Goal: Task Accomplishment & Management: Manage account settings

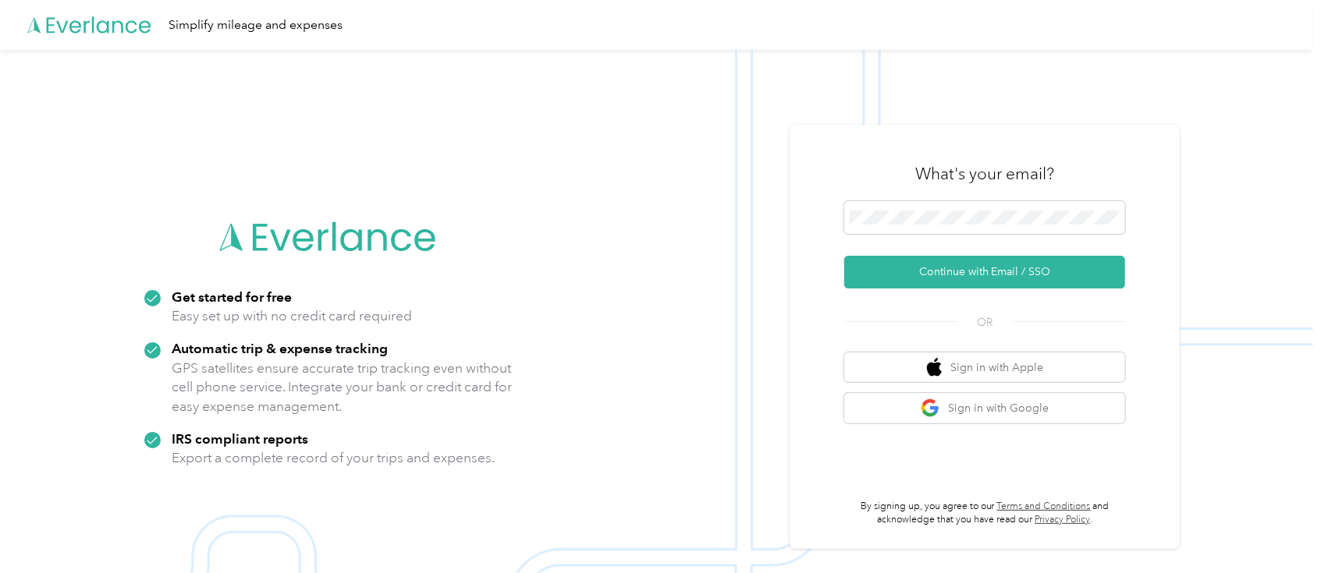
click at [891, 239] on div at bounding box center [984, 220] width 281 height 38
click at [888, 228] on span at bounding box center [984, 217] width 281 height 33
click at [867, 205] on span at bounding box center [984, 217] width 281 height 33
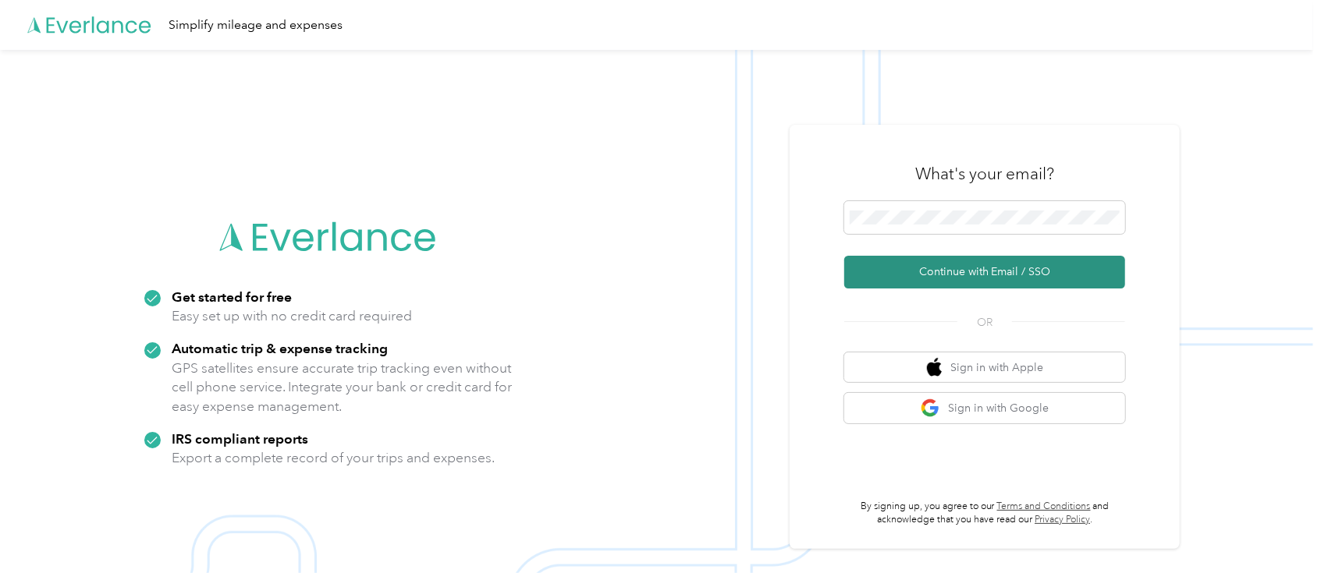
click at [1022, 281] on button "Continue with Email / SSO" at bounding box center [984, 272] width 281 height 33
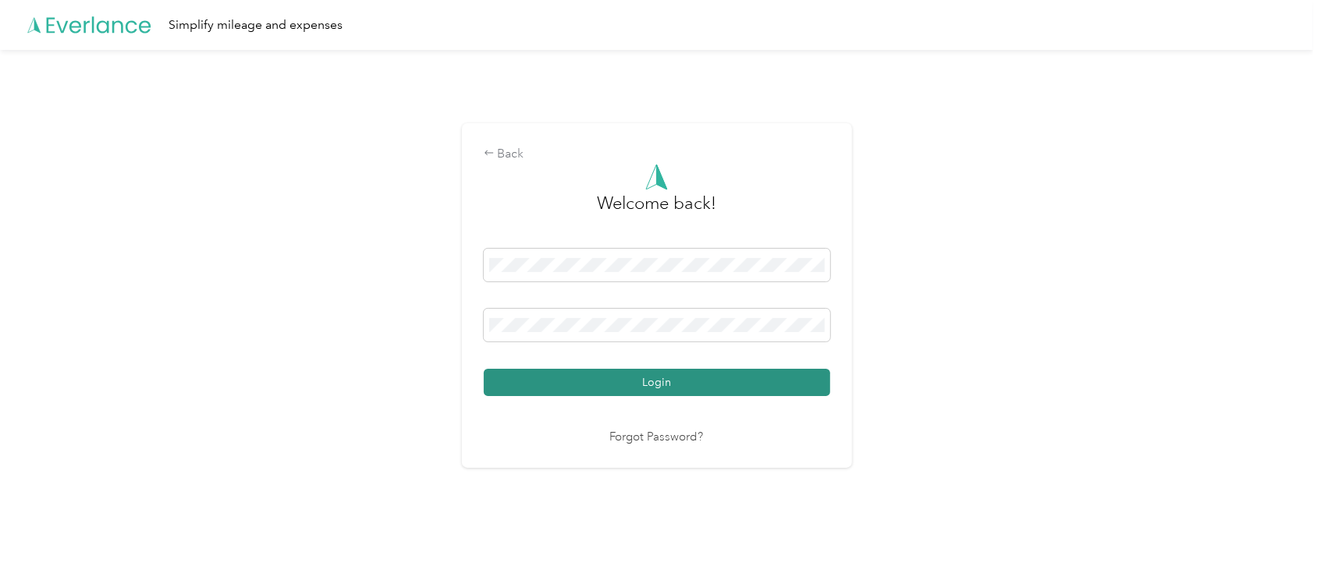
click at [683, 384] on button "Login" at bounding box center [657, 382] width 346 height 27
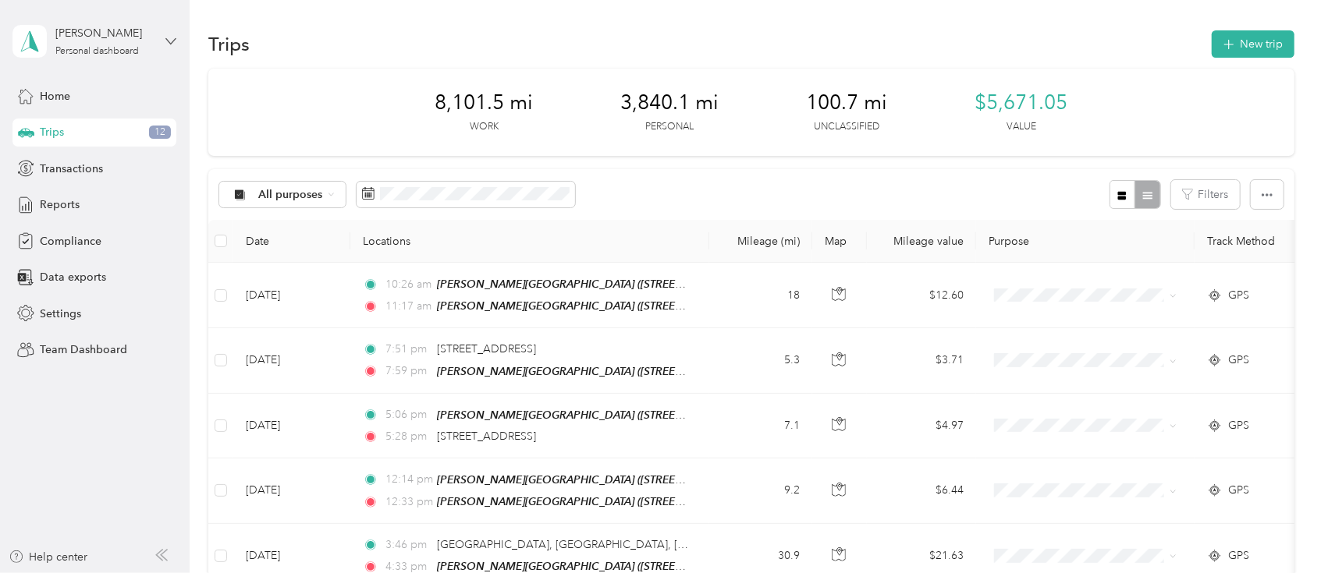
click at [172, 44] on icon at bounding box center [170, 41] width 11 height 11
click at [92, 124] on div "Team dashboard" at bounding box center [68, 123] width 83 height 16
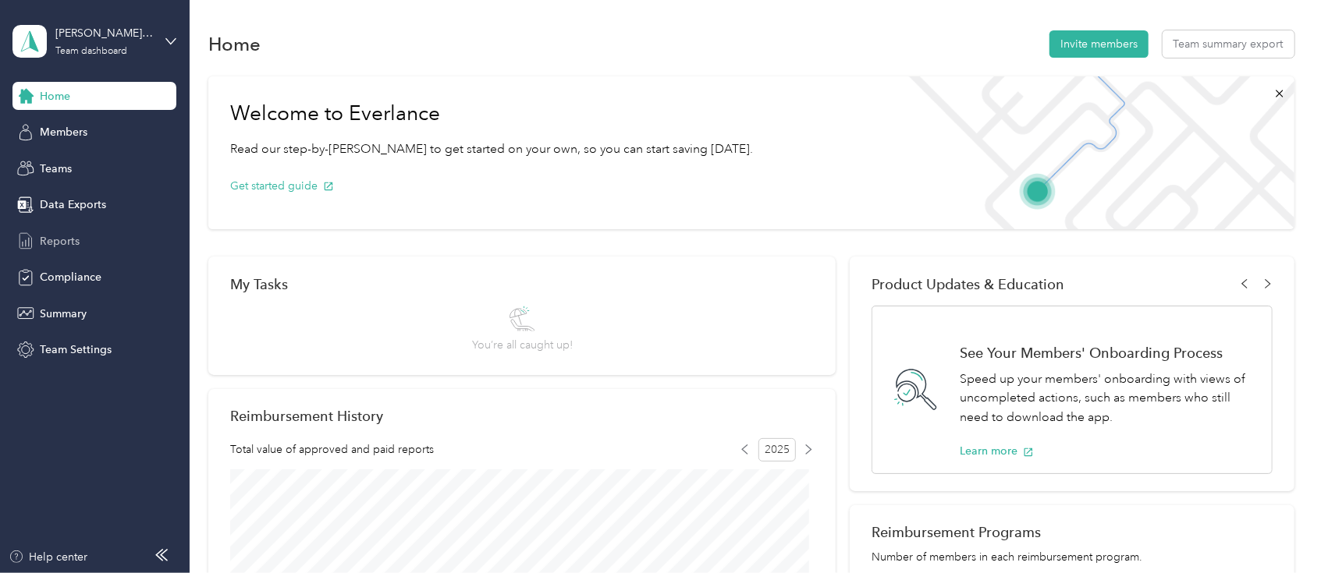
click at [87, 245] on div "Reports" at bounding box center [94, 241] width 164 height 28
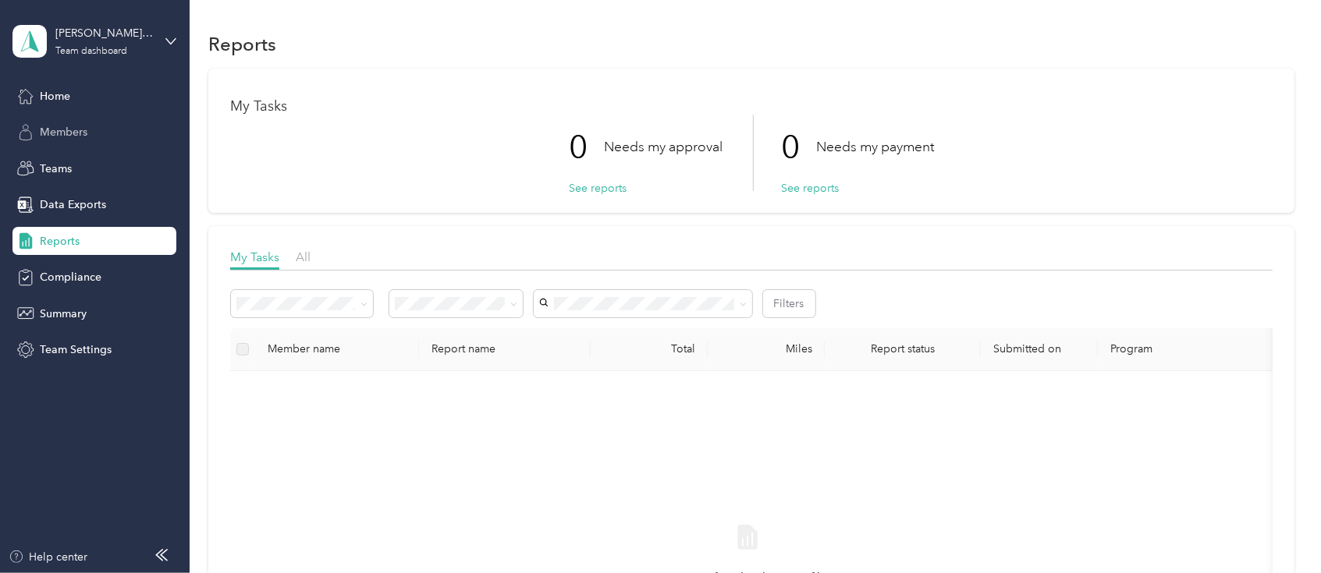
click at [66, 134] on span "Members" at bounding box center [64, 132] width 48 height 16
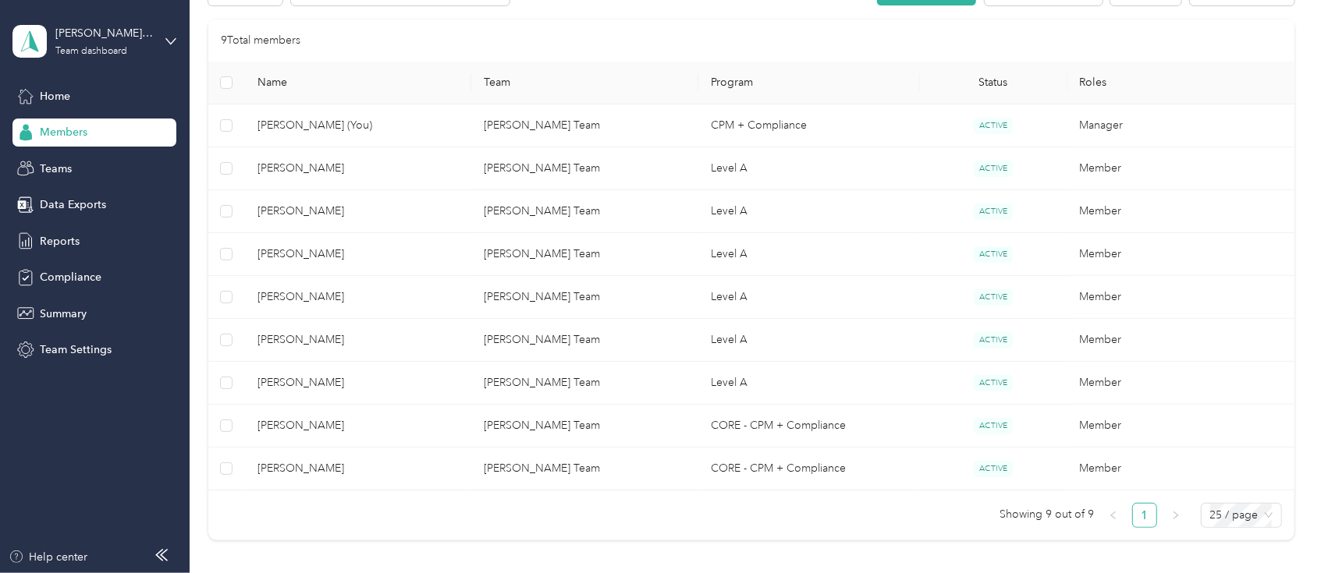
scroll to position [314, 0]
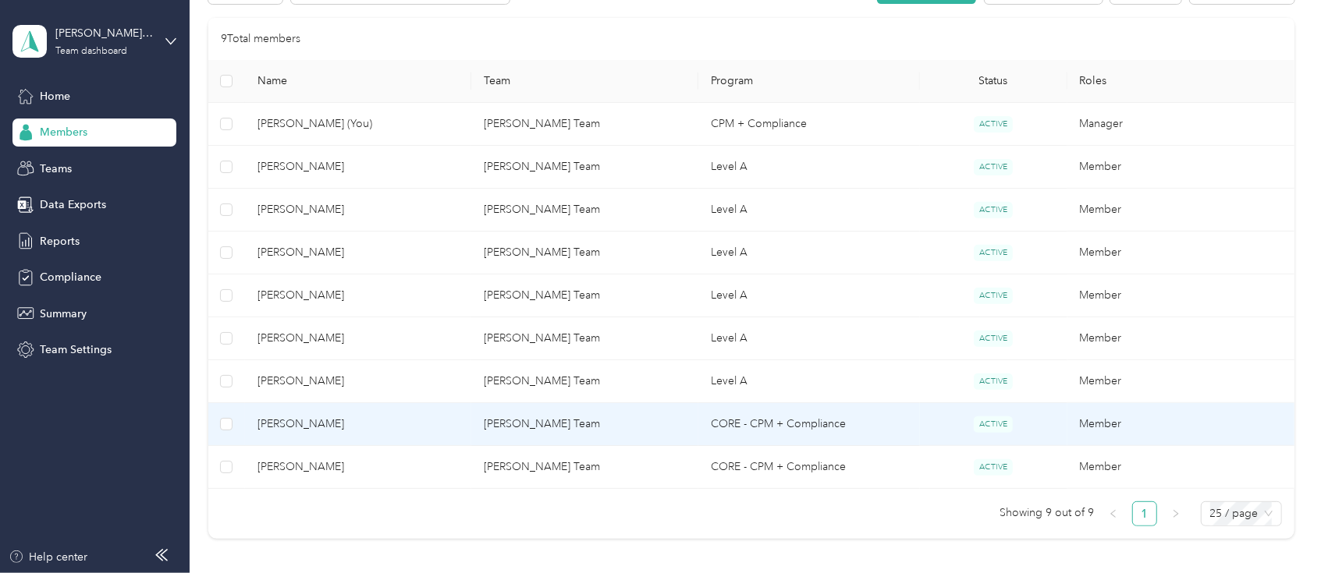
click at [557, 426] on td "[PERSON_NAME] Team" at bounding box center [584, 424] width 227 height 43
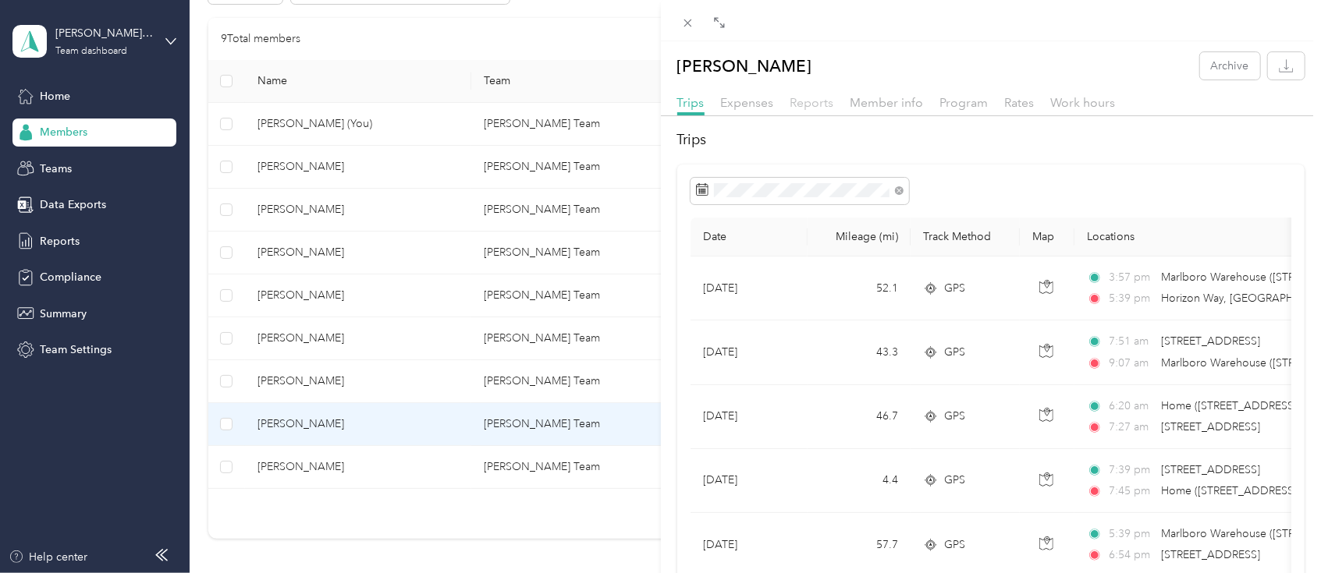
click at [814, 102] on span "Reports" at bounding box center [812, 102] width 44 height 15
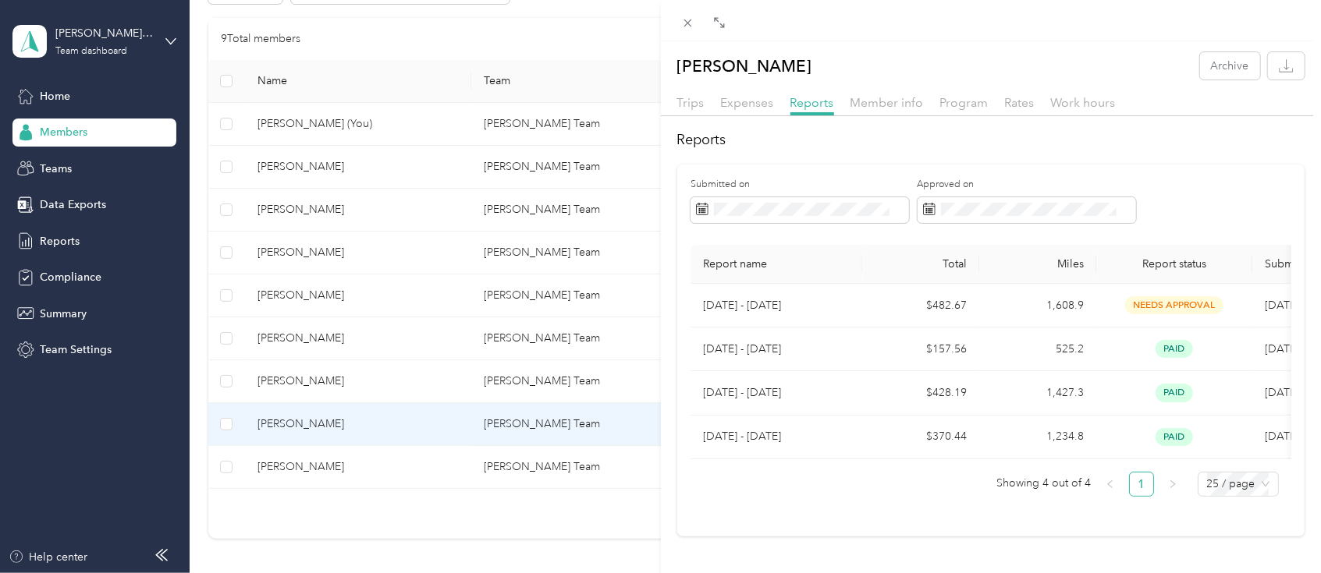
click at [356, 339] on div "[PERSON_NAME] Archive Trips Expenses Reports Member info Program Rates Work hou…" at bounding box center [660, 286] width 1321 height 573
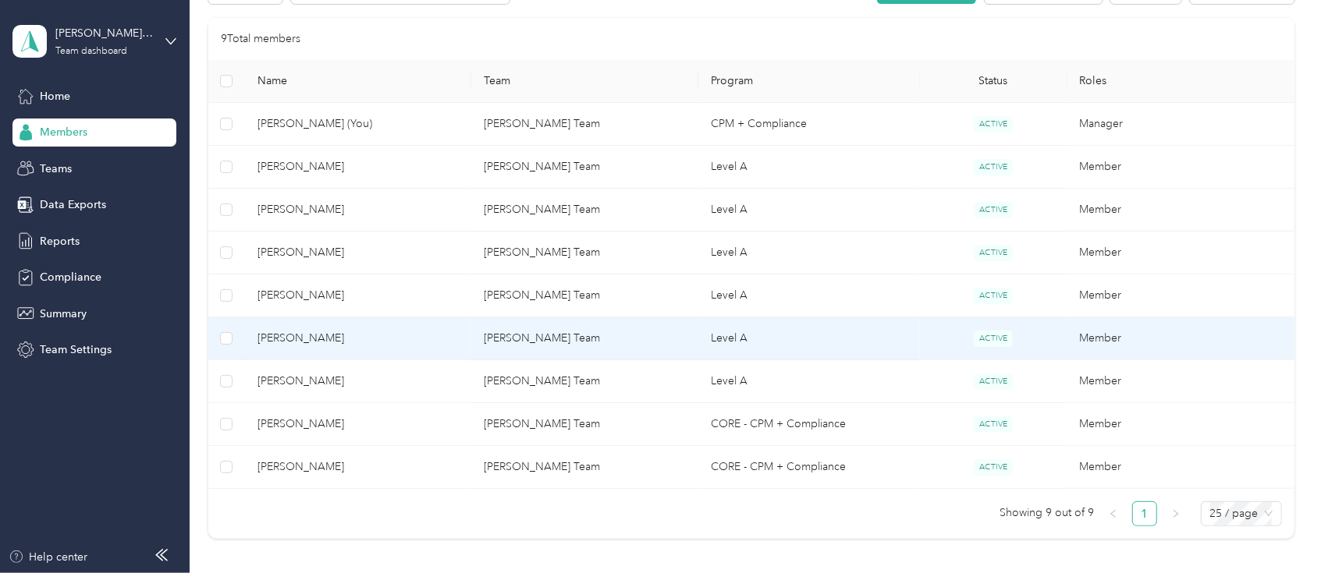
click at [389, 335] on span "[PERSON_NAME]" at bounding box center [358, 338] width 202 height 17
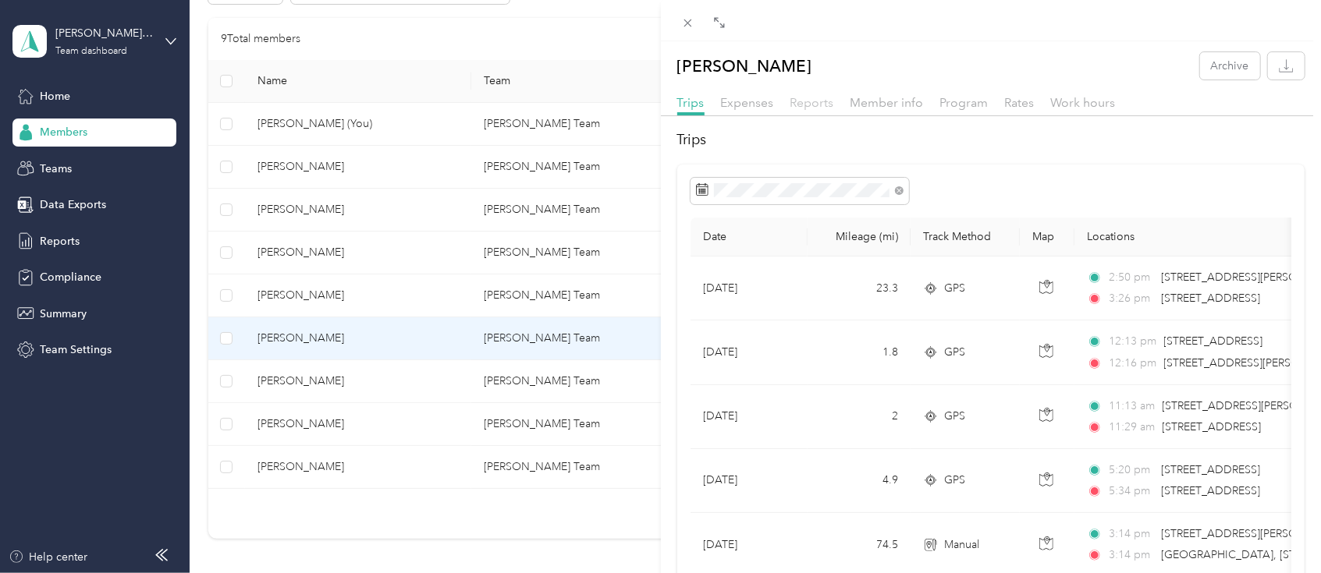
click at [821, 106] on span "Reports" at bounding box center [812, 102] width 44 height 15
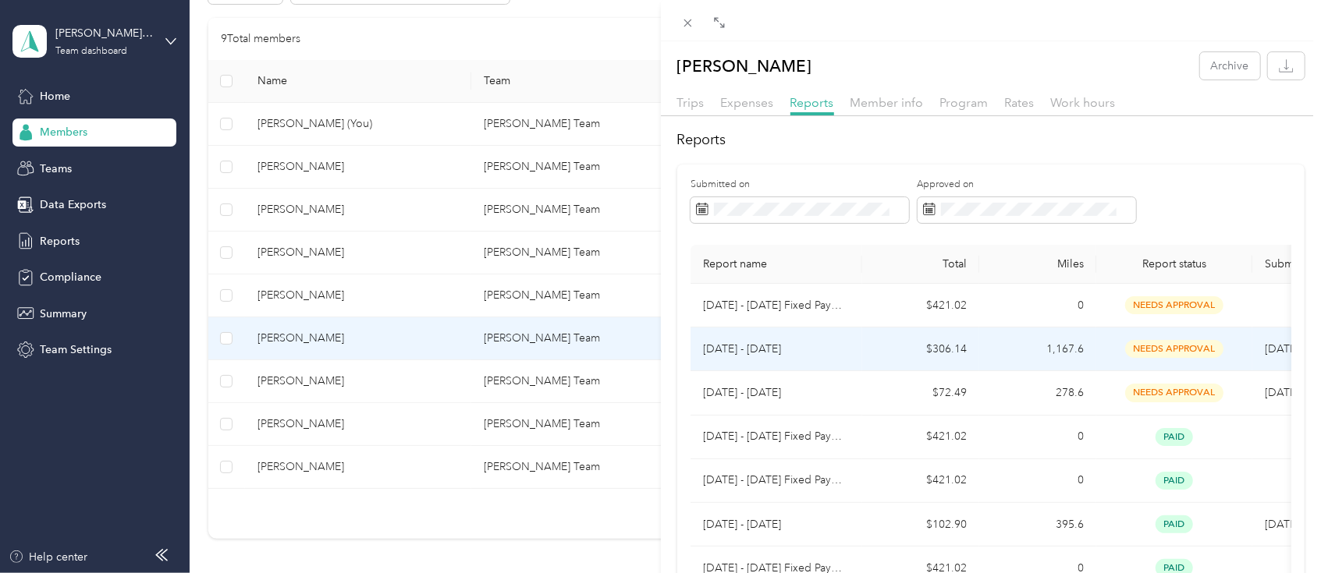
click at [885, 344] on td "$306.14" at bounding box center [920, 350] width 117 height 44
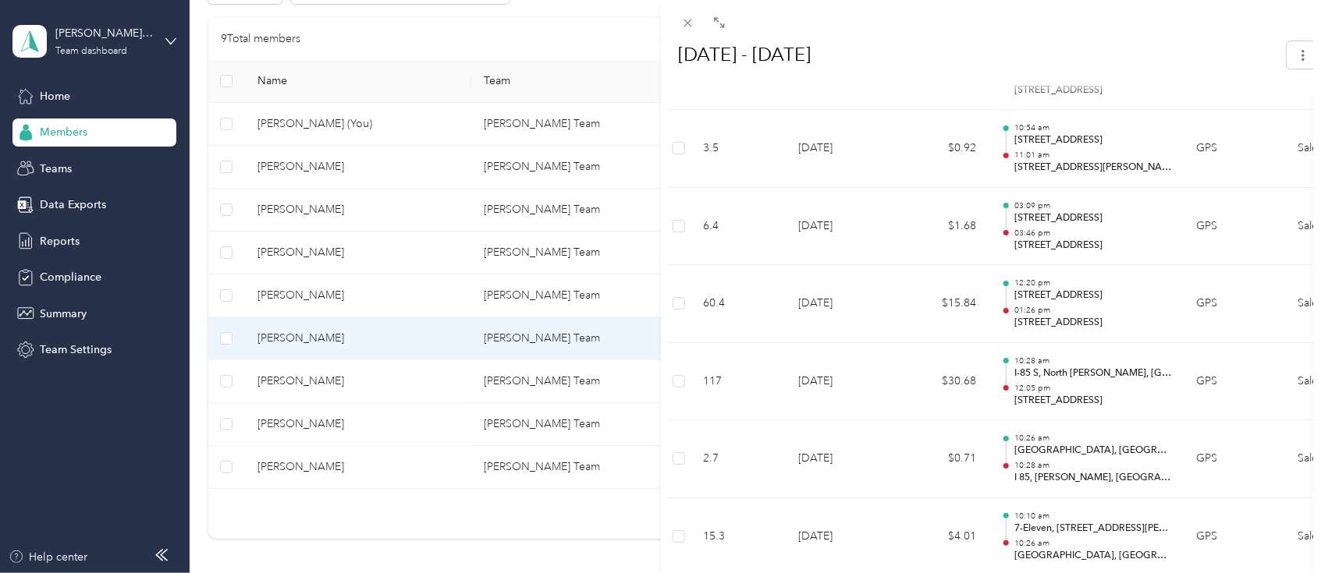
scroll to position [3880, 0]
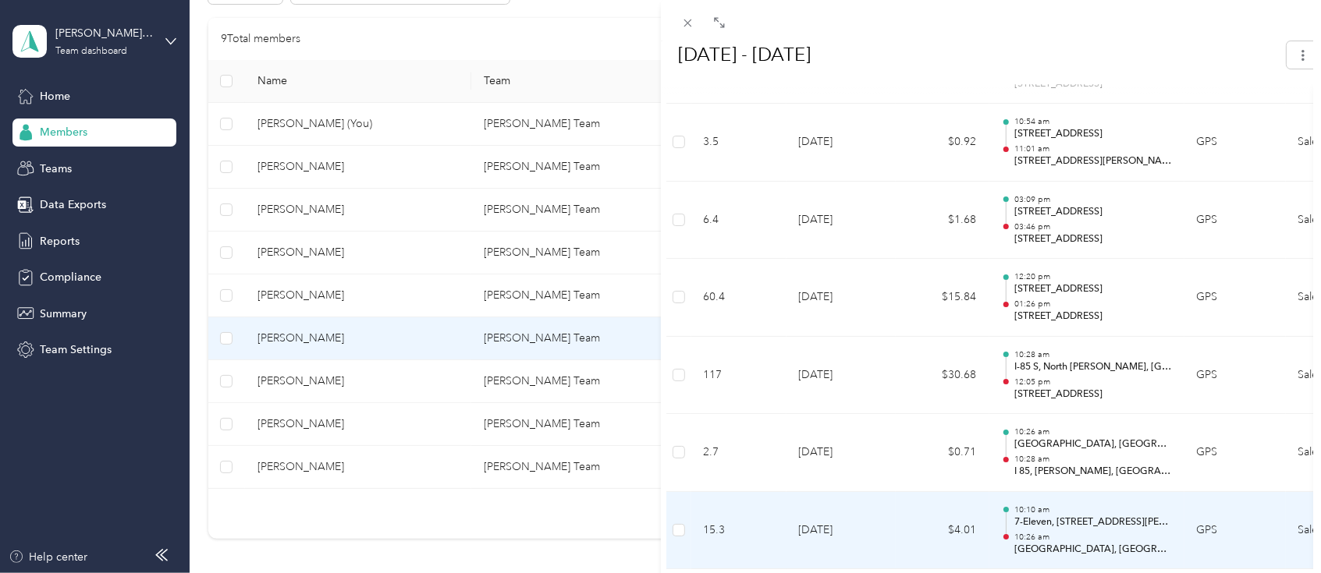
click at [1087, 532] on p "10:26 am" at bounding box center [1093, 537] width 158 height 11
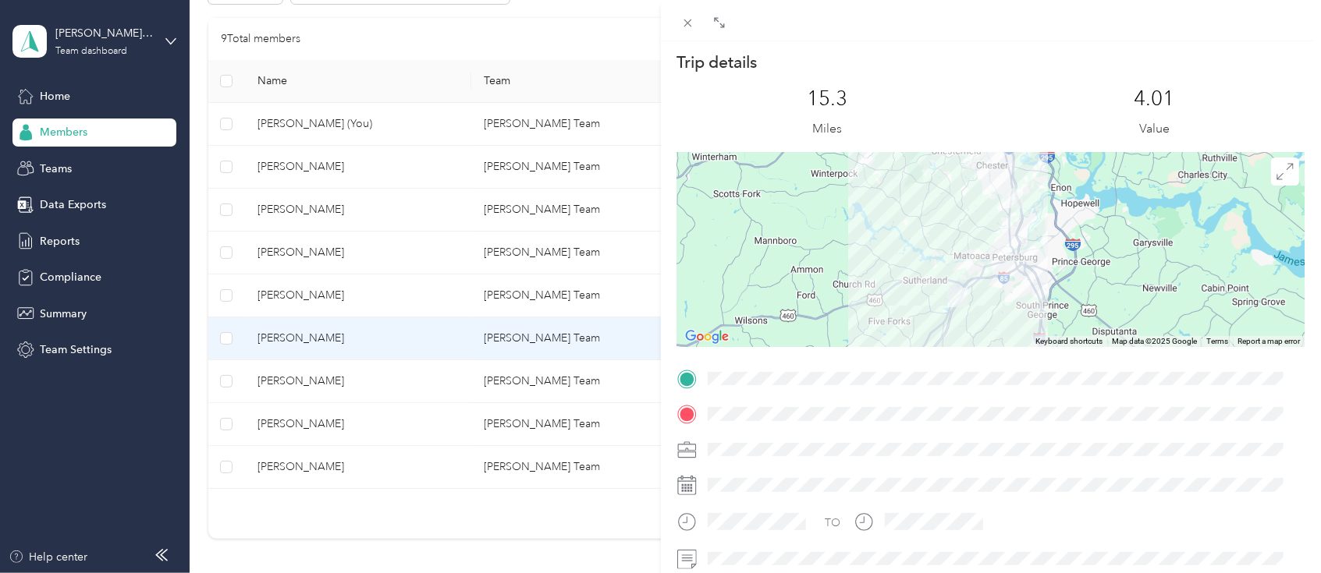
scroll to position [0, 0]
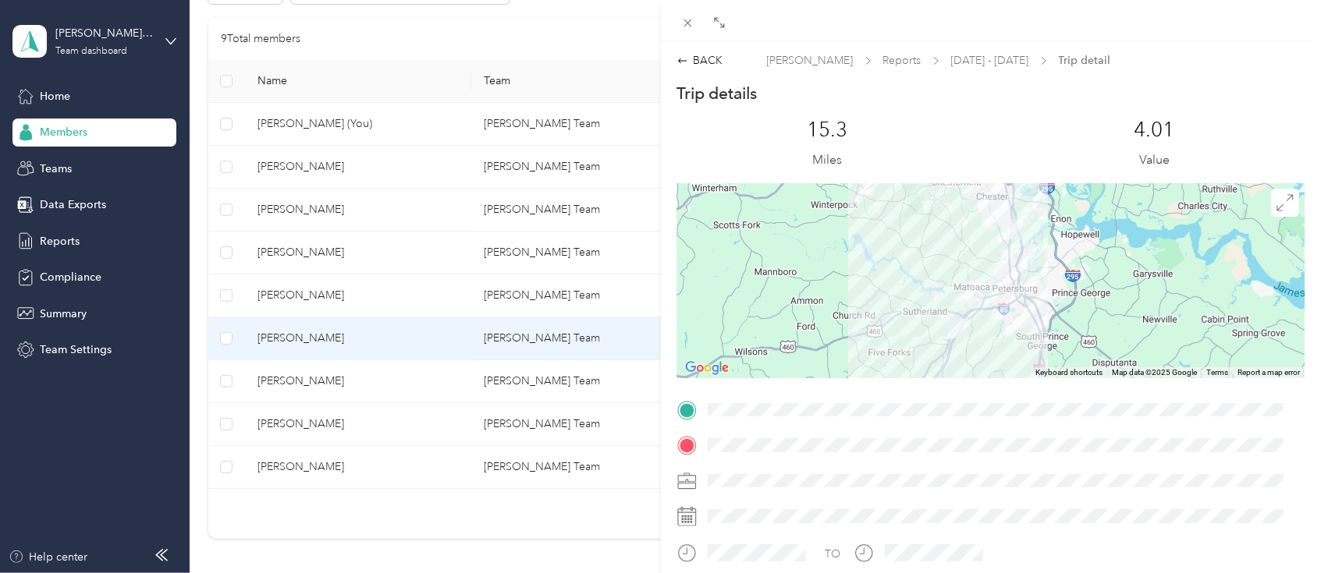
click at [695, 50] on div "BACK [PERSON_NAME] Reports [DATE] - [DATE] Trip detail Trip details This trip c…" at bounding box center [991, 409] width 661 height 736
click at [699, 66] on div "BACK" at bounding box center [700, 60] width 46 height 16
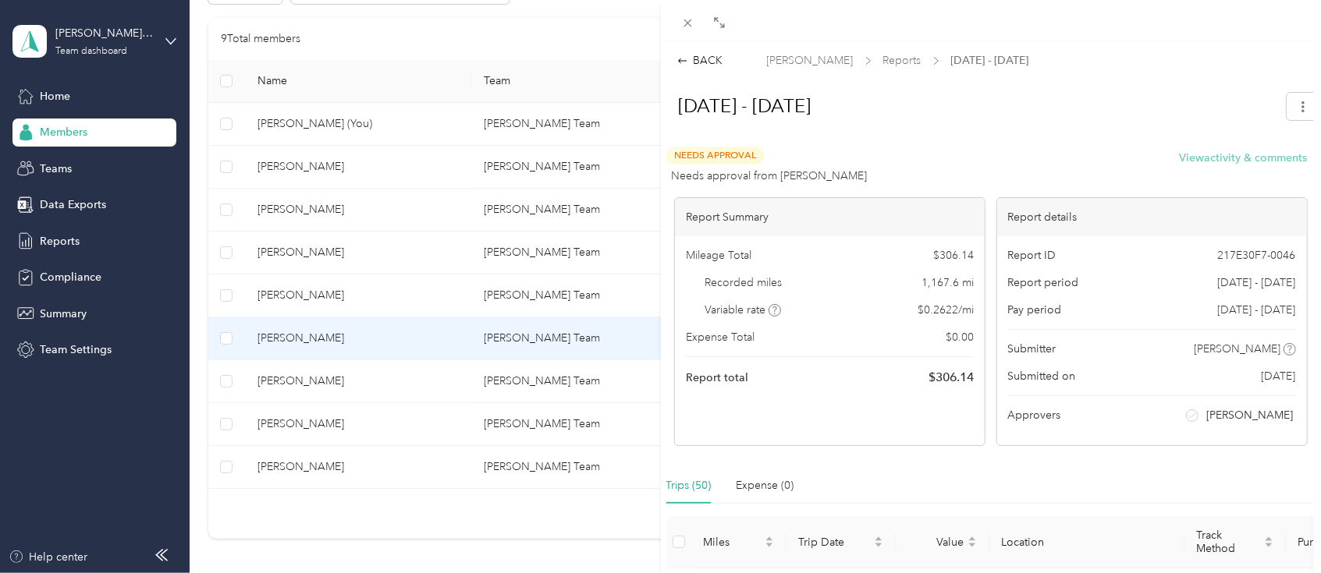
click at [1253, 155] on button "View activity & comments" at bounding box center [1243, 158] width 128 height 16
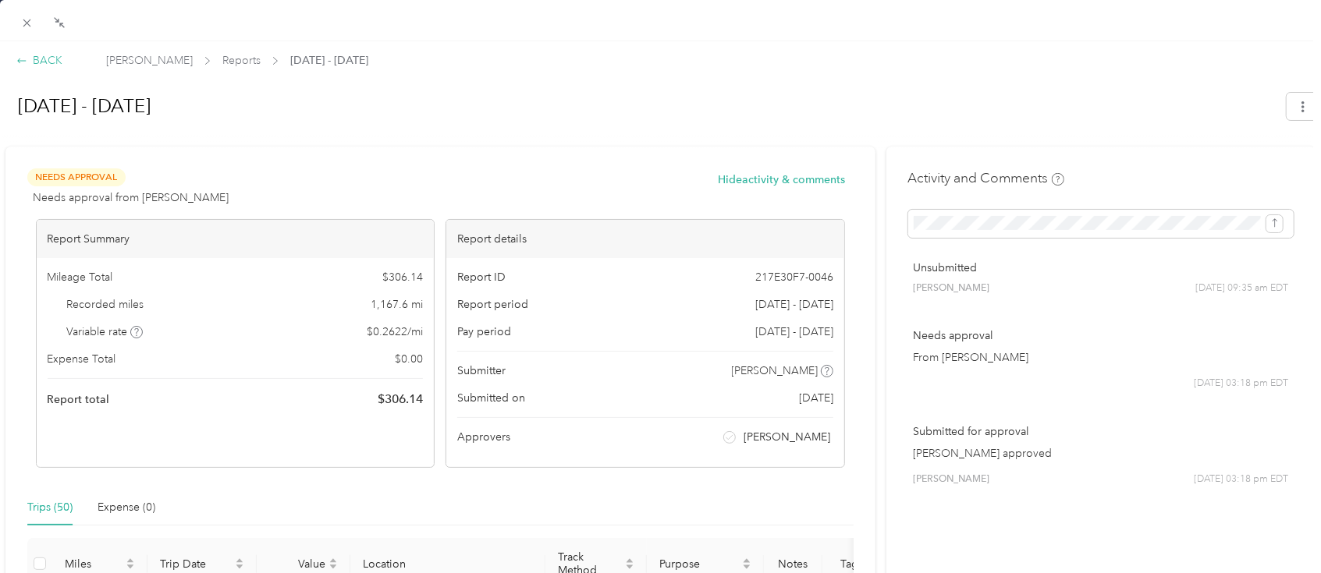
click at [44, 56] on div "BACK" at bounding box center [39, 60] width 46 height 16
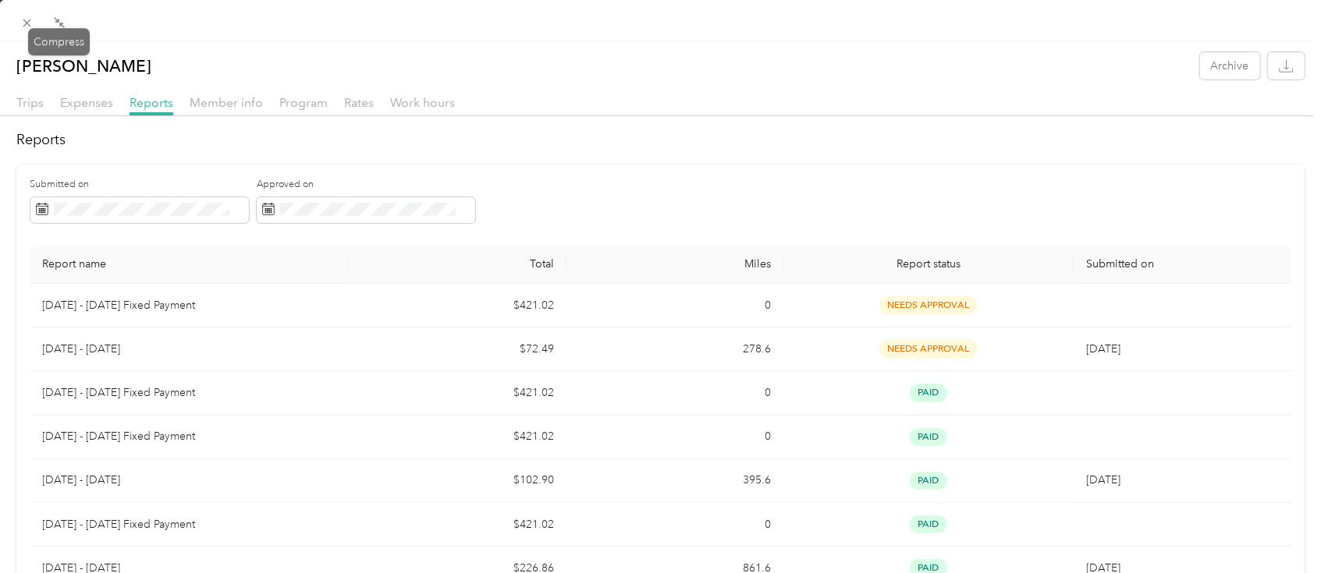
click at [30, 573] on div "Drag to resize Click to close [PERSON_NAME] Archive Trips Expenses Reports Memb…" at bounding box center [656, 573] width 1313 height 0
click at [30, 26] on icon at bounding box center [27, 24] width 8 height 8
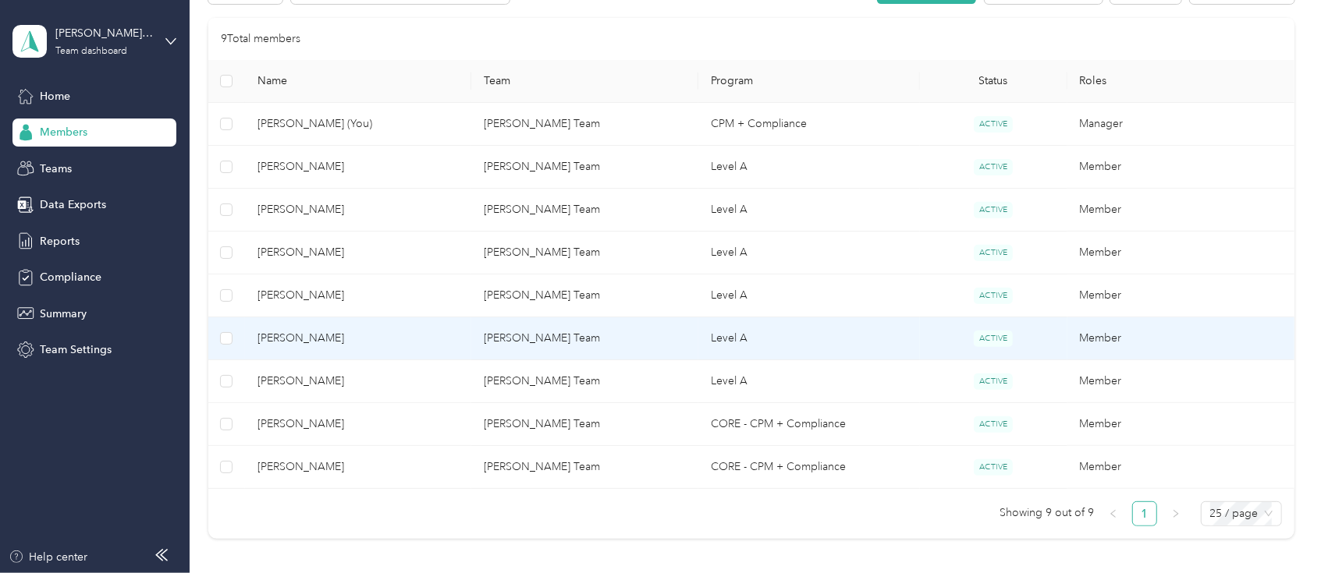
click at [478, 340] on td "[PERSON_NAME] Team" at bounding box center [584, 338] width 227 height 43
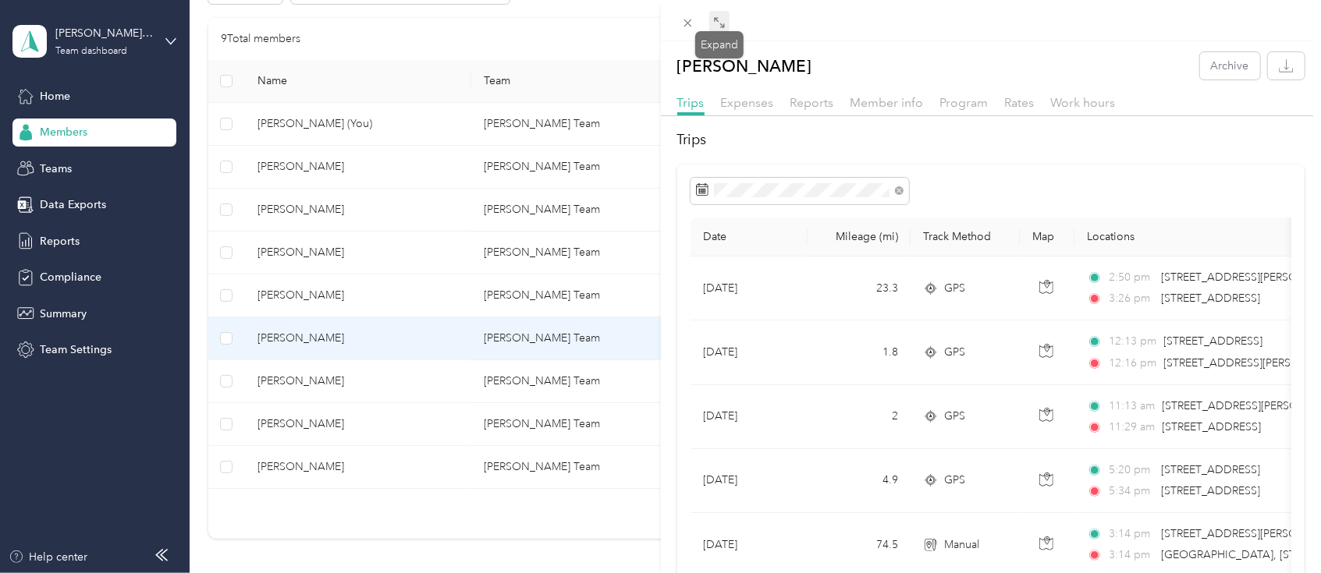
click at [720, 26] on icon at bounding box center [719, 22] width 12 height 12
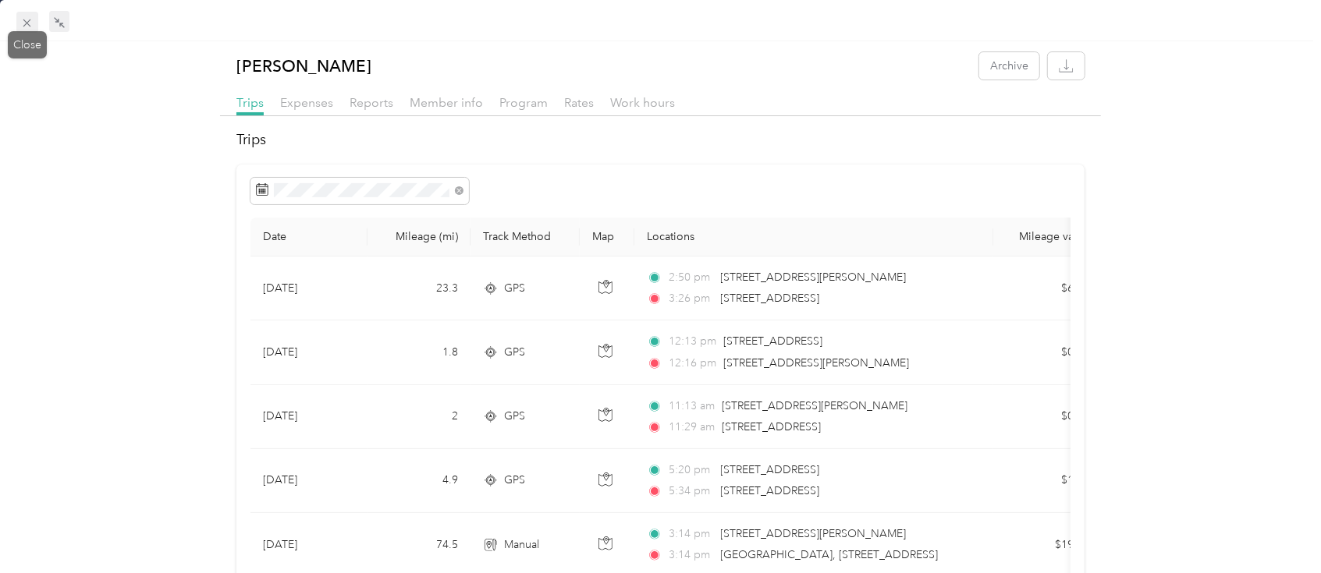
click at [25, 20] on icon at bounding box center [26, 22] width 13 height 13
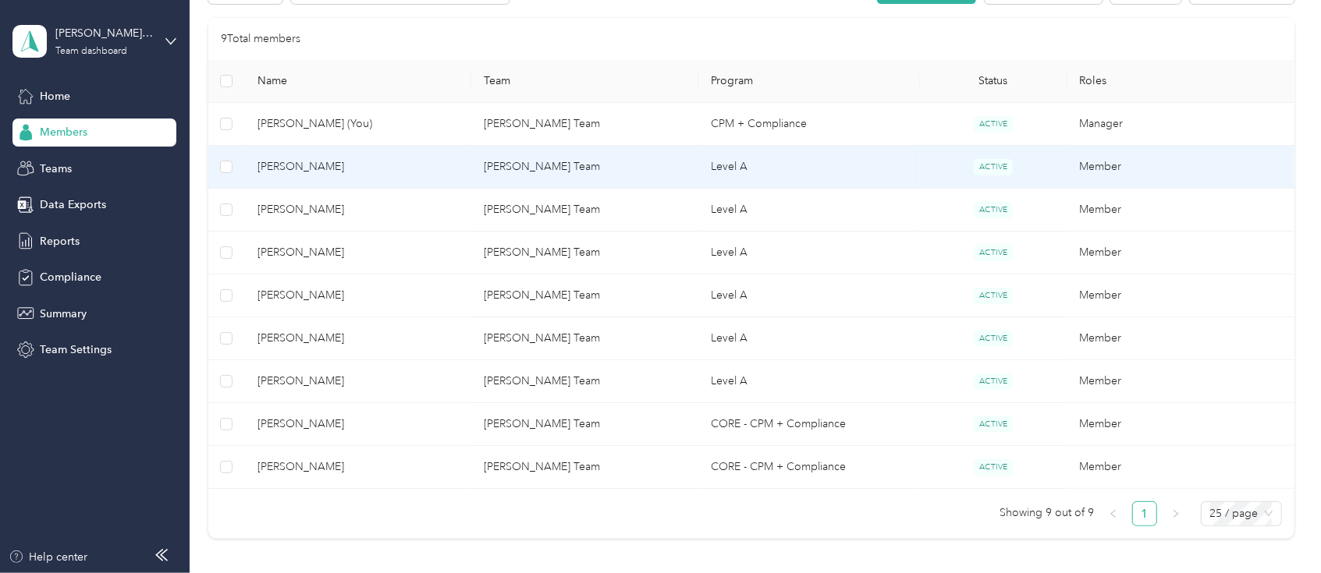
click at [320, 168] on span "[PERSON_NAME]" at bounding box center [358, 166] width 202 height 17
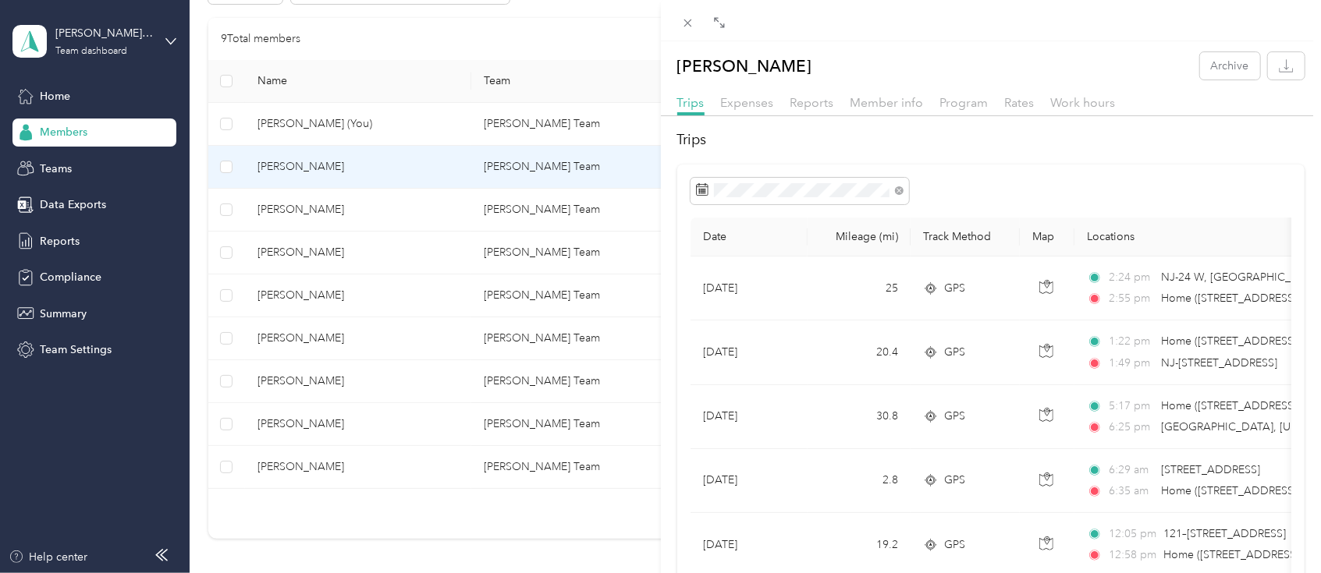
click at [815, 109] on div "Reports" at bounding box center [812, 104] width 44 height 20
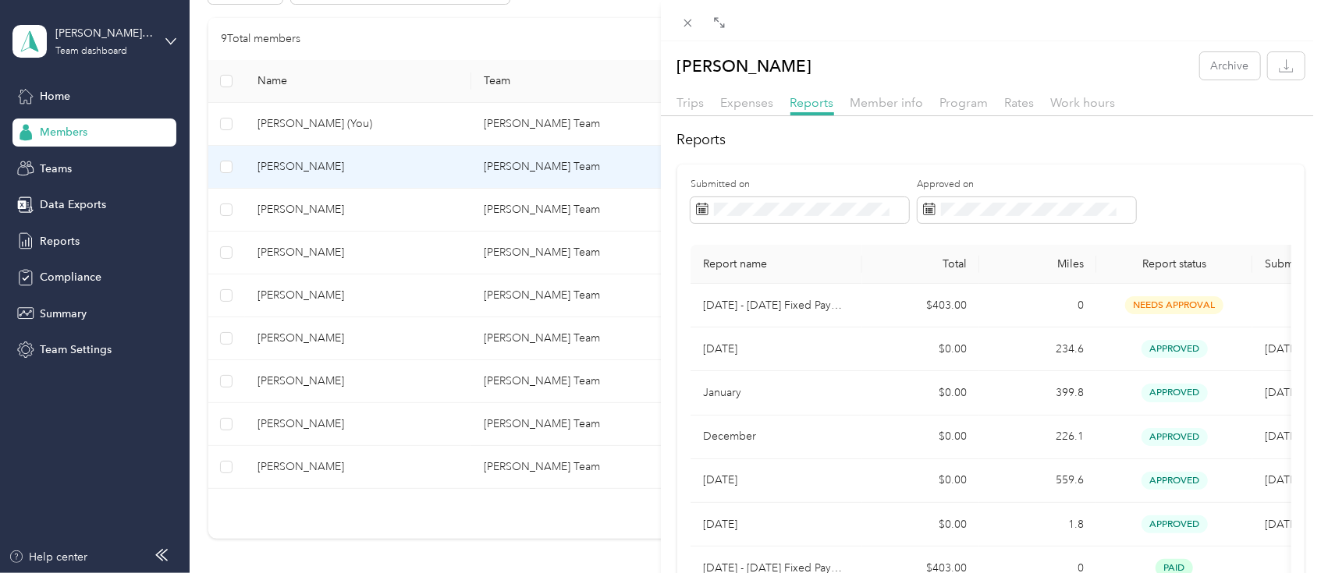
click at [287, 256] on div "[PERSON_NAME] Archive Trips Expenses Reports Member info Program Rates Work hou…" at bounding box center [660, 286] width 1321 height 573
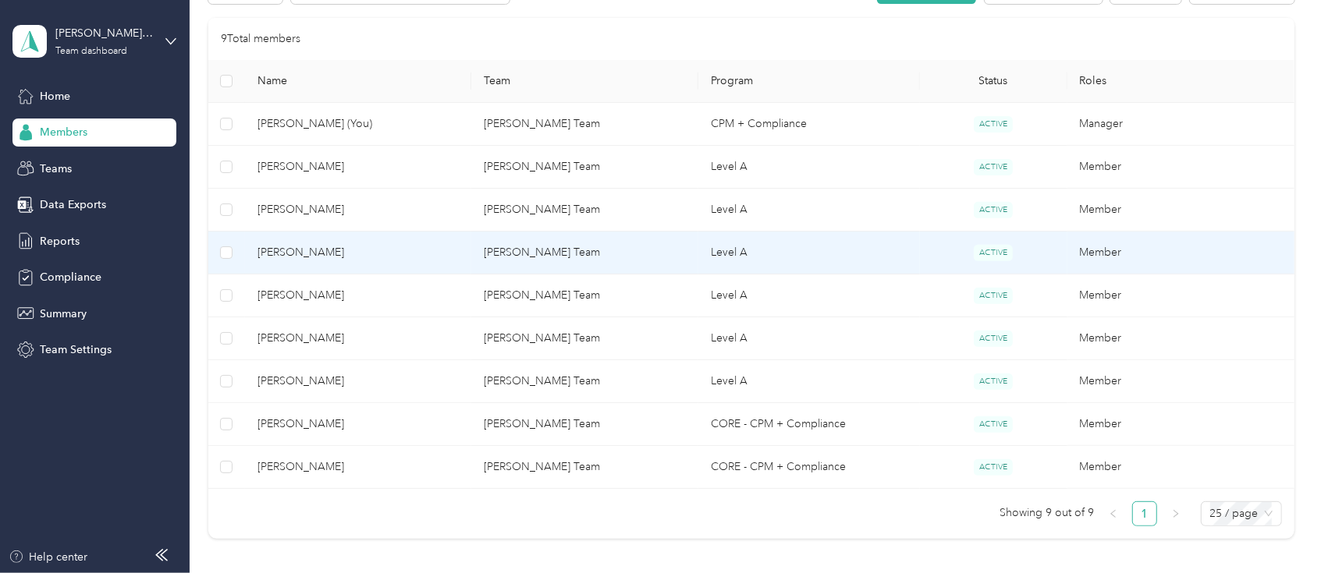
click at [287, 256] on span "[PERSON_NAME]" at bounding box center [358, 252] width 202 height 17
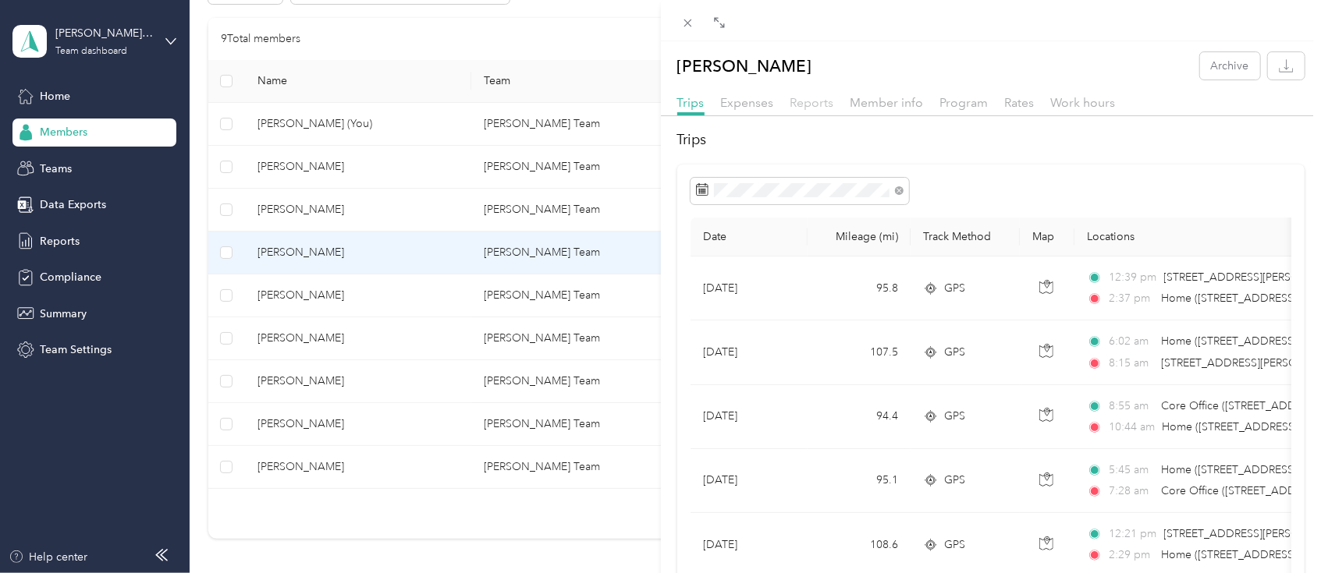
click at [821, 101] on span "Reports" at bounding box center [812, 102] width 44 height 15
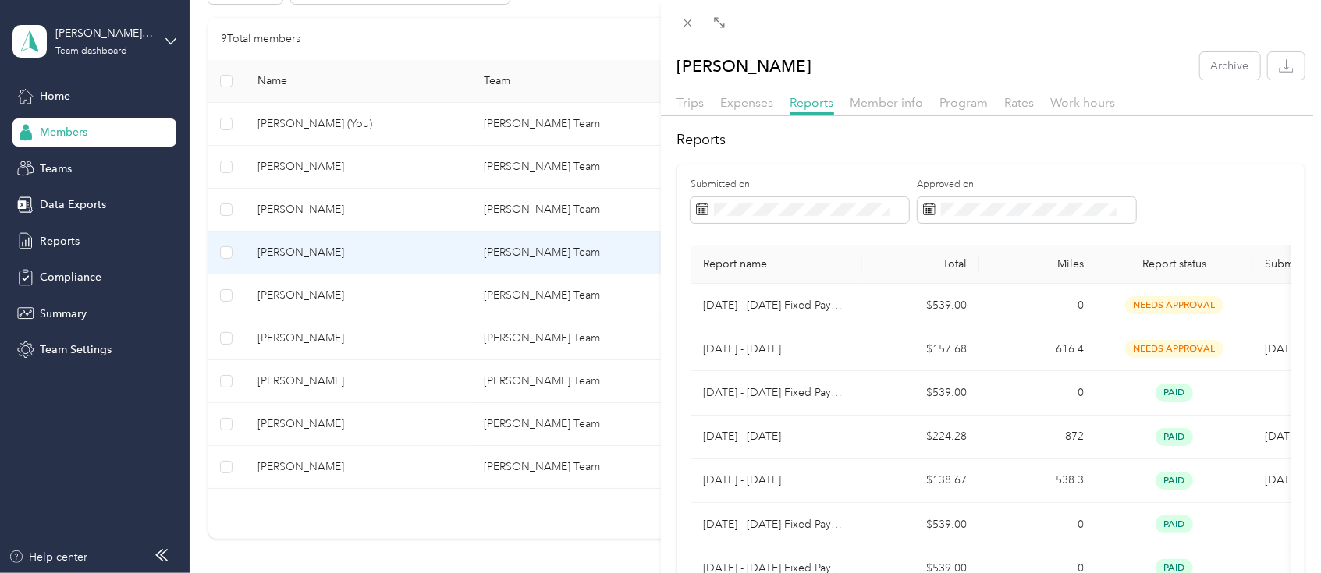
click at [297, 377] on div "[PERSON_NAME] Archive Trips Expenses Reports Member info Program Rates Work hou…" at bounding box center [660, 286] width 1321 height 573
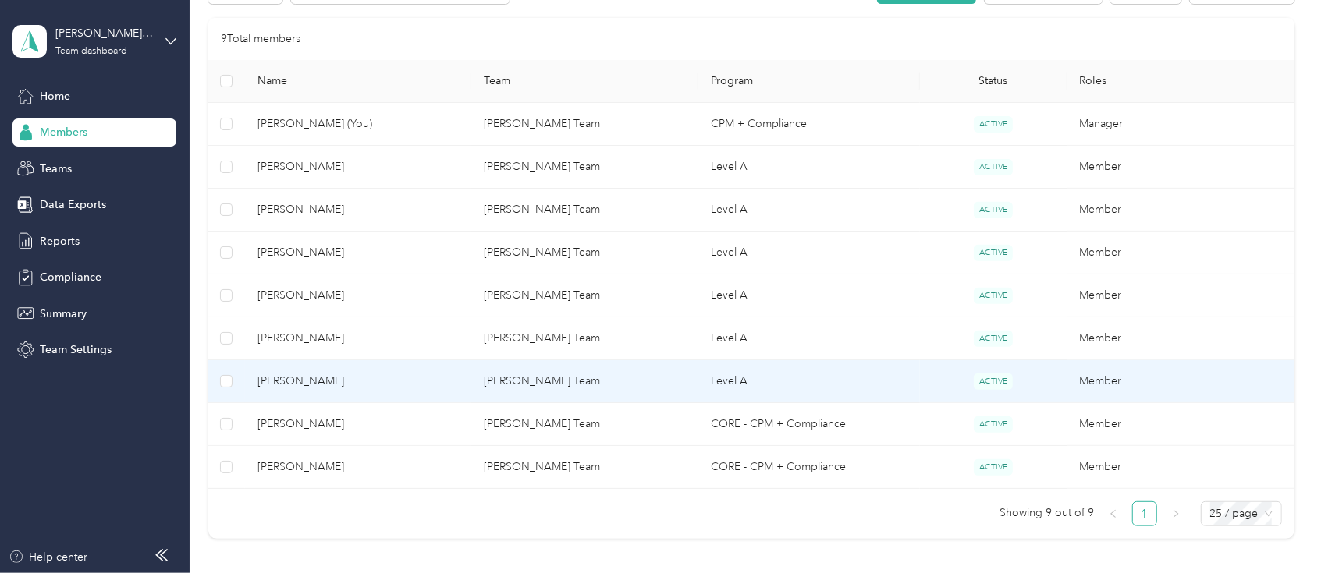
click at [297, 377] on span "[PERSON_NAME]" at bounding box center [358, 381] width 202 height 17
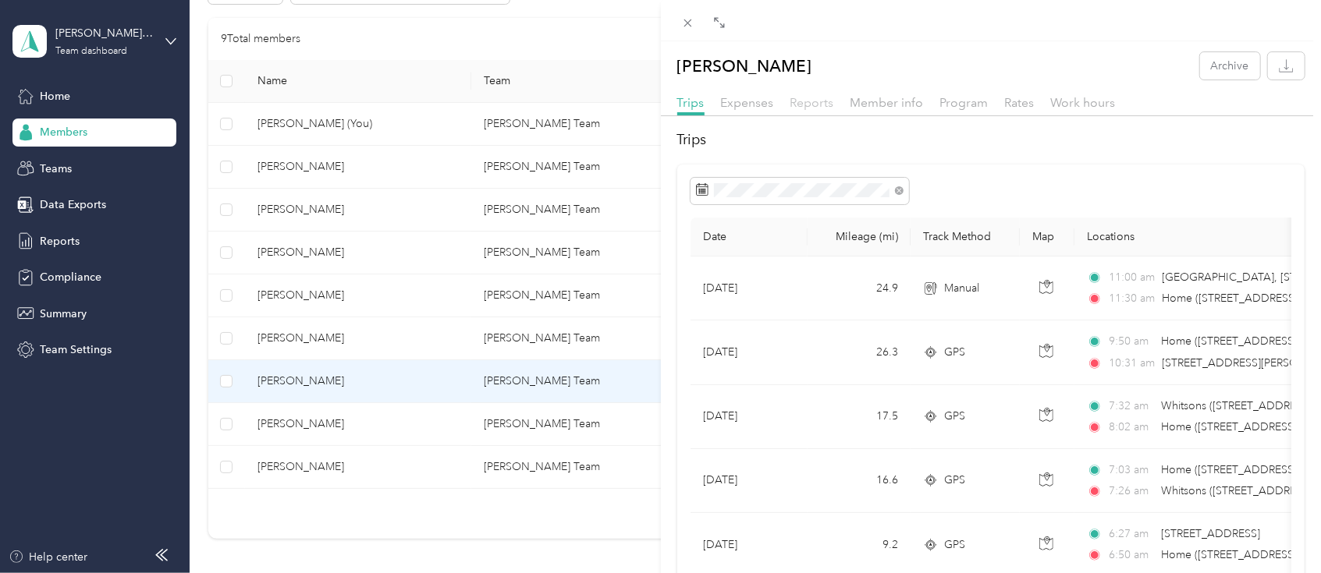
click at [818, 99] on span "Reports" at bounding box center [812, 102] width 44 height 15
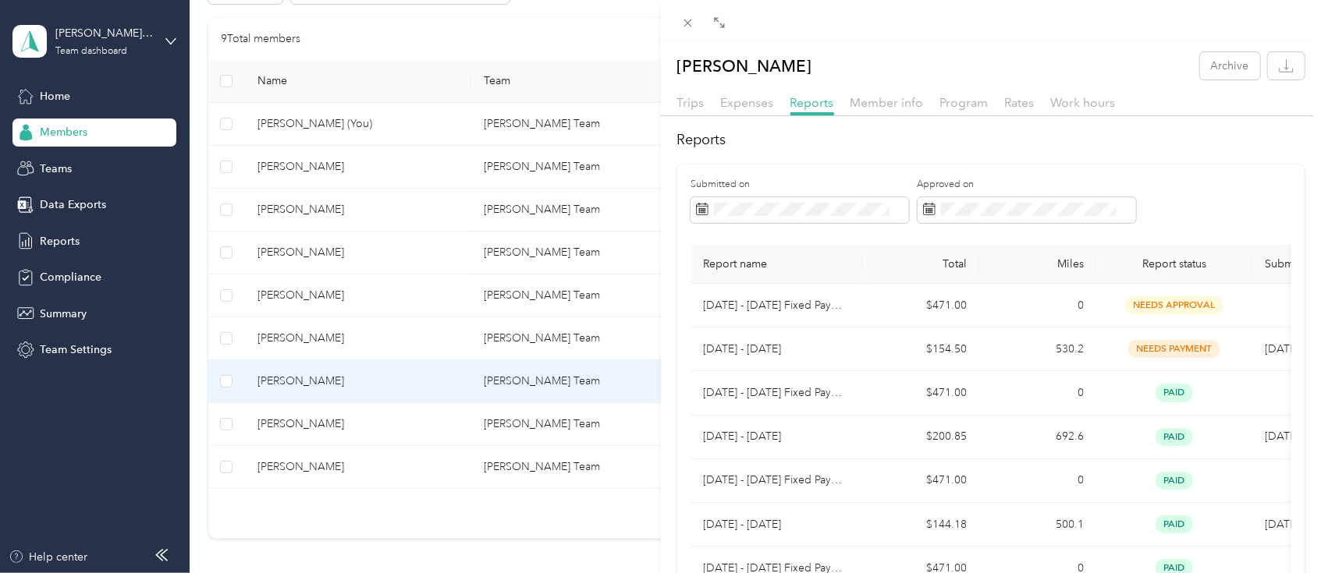
click at [171, 34] on div "[PERSON_NAME] Archive Trips Expenses Reports Member info Program Rates Work hou…" at bounding box center [660, 286] width 1321 height 573
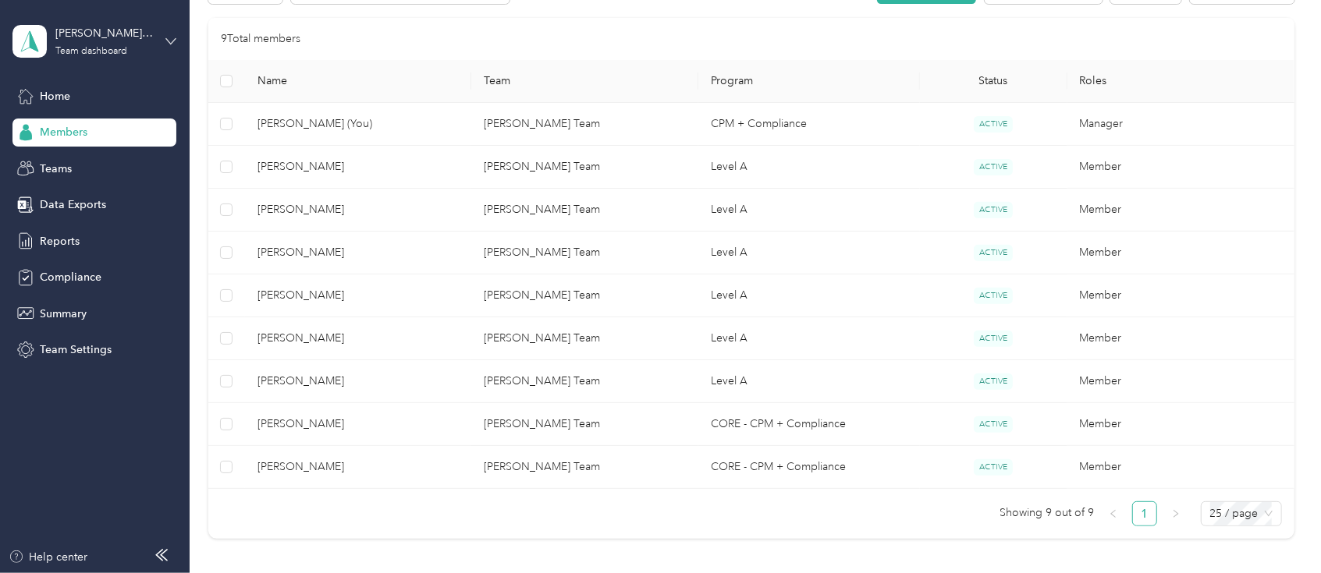
click at [171, 45] on icon at bounding box center [170, 41] width 11 height 11
click at [94, 165] on div "Personal dashboard" at bounding box center [176, 160] width 307 height 27
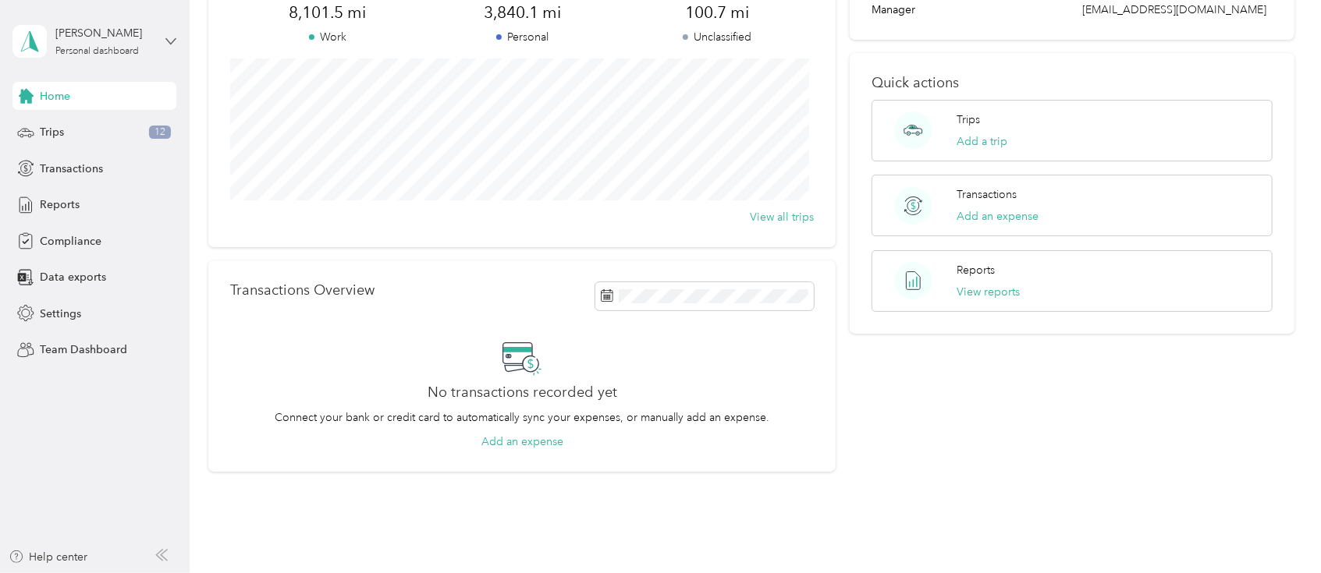
scroll to position [204, 0]
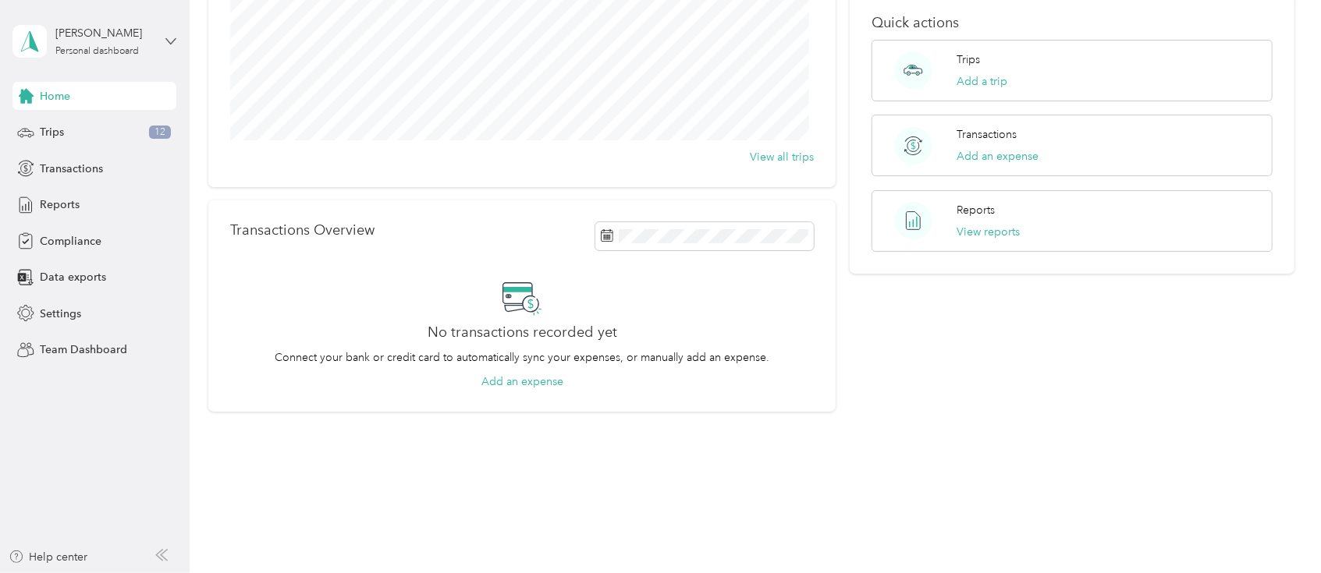
click at [168, 39] on icon at bounding box center [170, 41] width 11 height 11
click at [66, 202] on div "Log out" at bounding box center [176, 189] width 307 height 27
